Goal: Navigation & Orientation: Find specific page/section

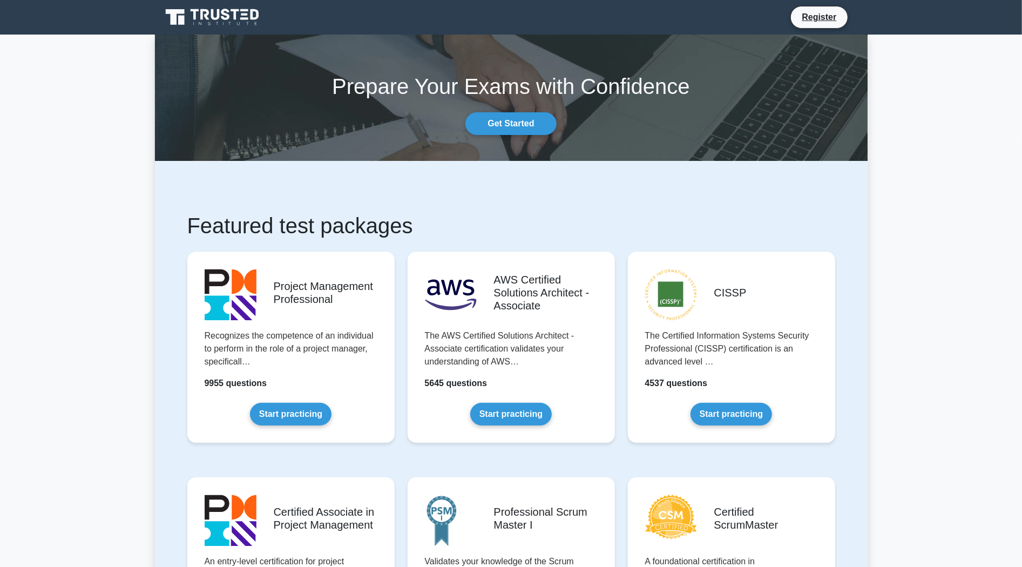
click at [199, 150] on section "Prepare Your Exams with Confidence Get Started" at bounding box center [511, 98] width 713 height 126
click at [267, 160] on section "Prepare Your Exams with Confidence Get Started" at bounding box center [511, 98] width 713 height 126
click at [17, 26] on nav "Register" at bounding box center [511, 17] width 1022 height 35
click at [491, 129] on link "Get Started" at bounding box center [510, 123] width 91 height 23
